Goal: Task Accomplishment & Management: Complete application form

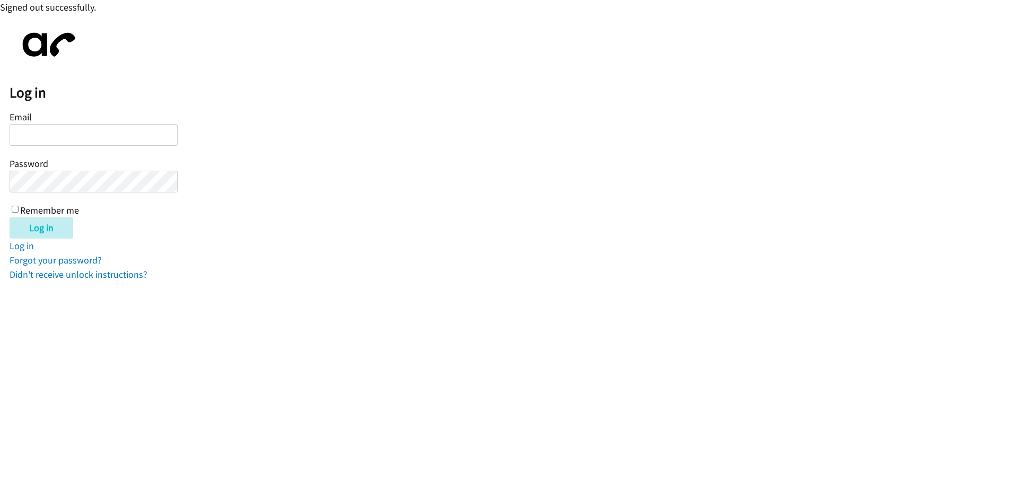
click at [33, 141] on input "Email" at bounding box center [94, 135] width 168 height 22
type input "[EMAIL_ADDRESS][DOMAIN_NAME]"
drag, startPoint x: 16, startPoint y: 208, endPoint x: 24, endPoint y: 221, distance: 14.7
click at [17, 208] on input "Remember me" at bounding box center [15, 209] width 7 height 7
checkbox input "true"
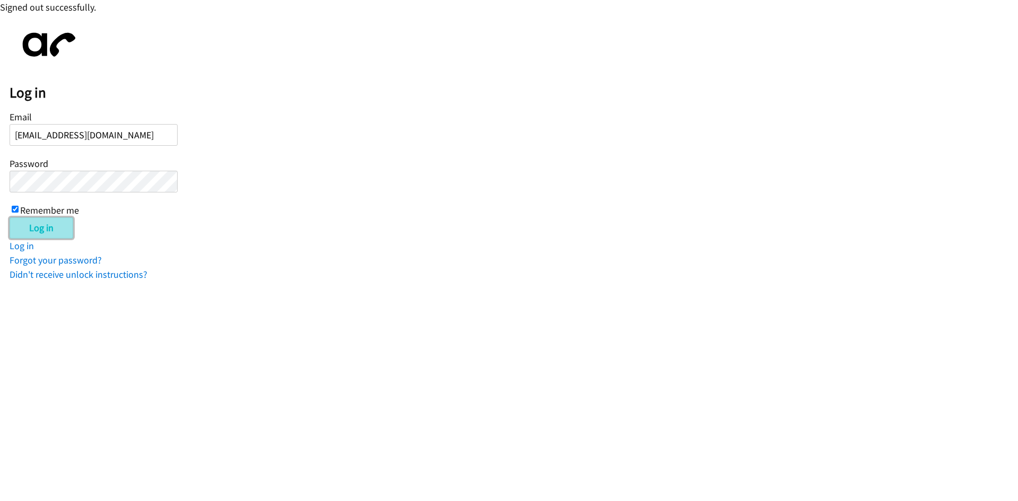
click at [31, 226] on input "Log in" at bounding box center [42, 227] width 64 height 21
click at [128, 133] on input "Email" at bounding box center [94, 135] width 168 height 22
type input "[EMAIL_ADDRESS][DOMAIN_NAME]"
click at [12, 209] on div "Email [EMAIL_ADDRESS][DOMAIN_NAME] Password Remember me" at bounding box center [94, 163] width 168 height 108
click at [14, 213] on div "Email [EMAIL_ADDRESS][DOMAIN_NAME] Password Remember me" at bounding box center [94, 163] width 168 height 108
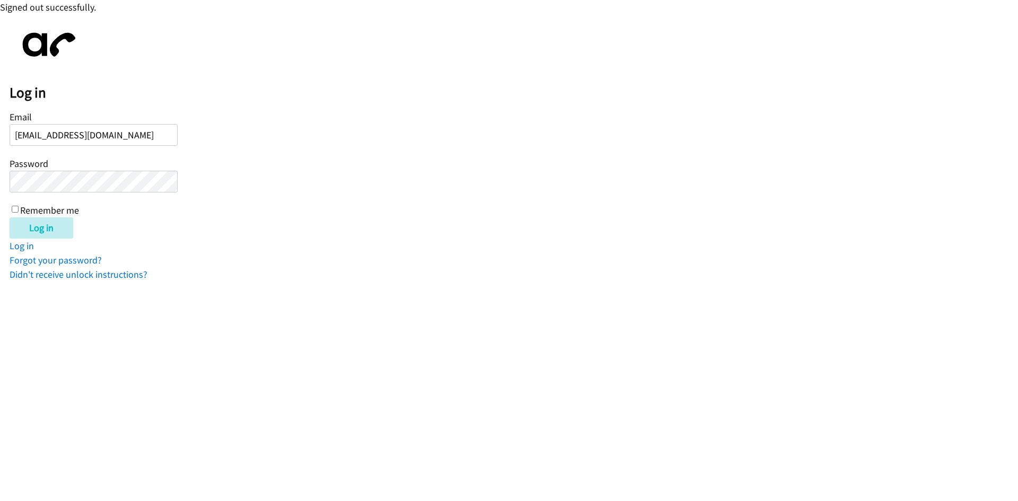
click at [13, 209] on input "Remember me" at bounding box center [15, 209] width 7 height 7
checkbox input "true"
click at [23, 229] on input "Log in" at bounding box center [42, 227] width 64 height 21
